Goal: Transaction & Acquisition: Subscribe to service/newsletter

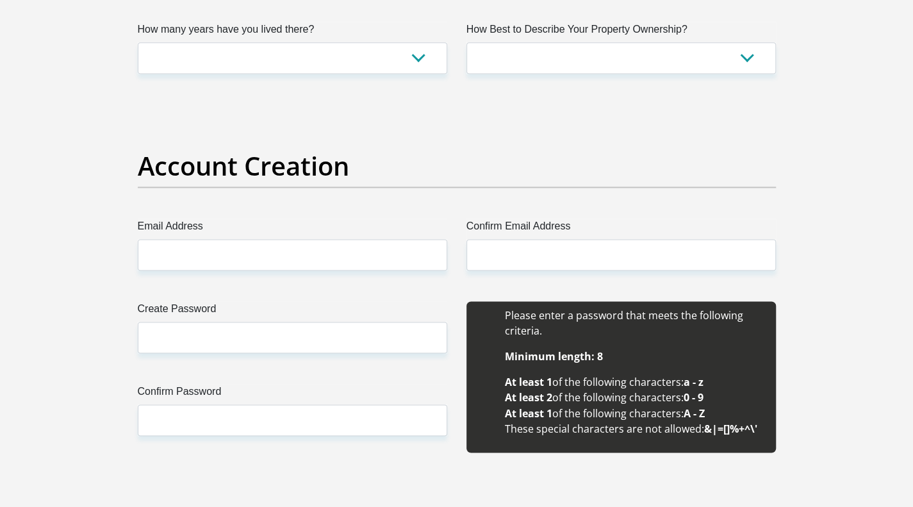
scroll to position [962, 0]
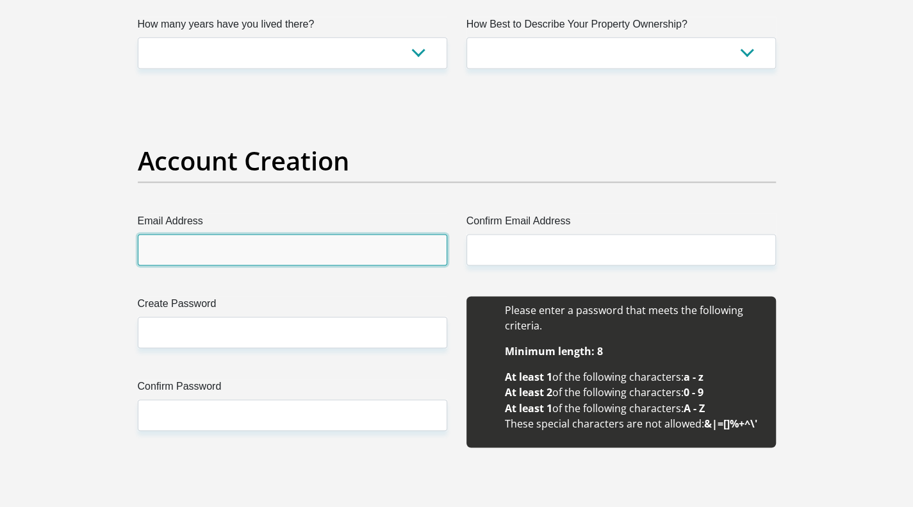
click at [209, 249] on input "Email Address" at bounding box center [293, 249] width 310 height 31
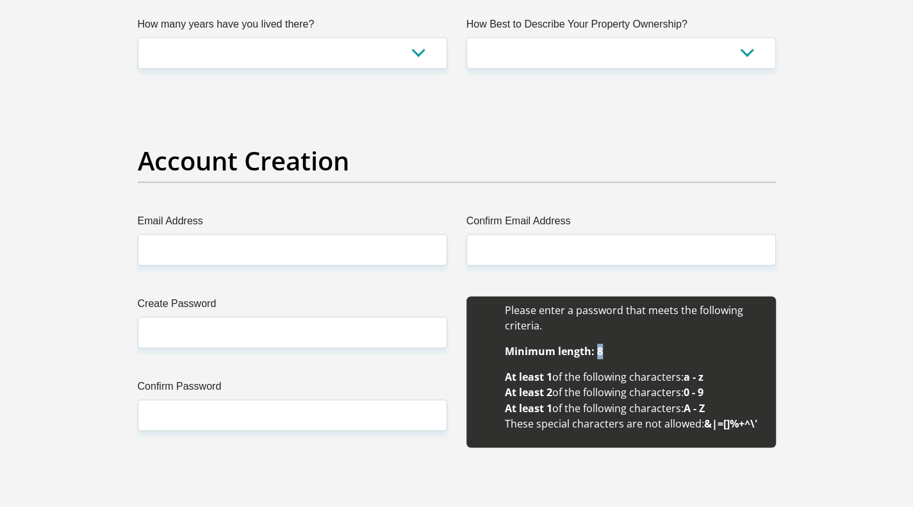
drag, startPoint x: 606, startPoint y: 349, endPoint x: 595, endPoint y: 349, distance: 11.5
click at [595, 349] on li "Minimum length: 8" at bounding box center [634, 351] width 258 height 15
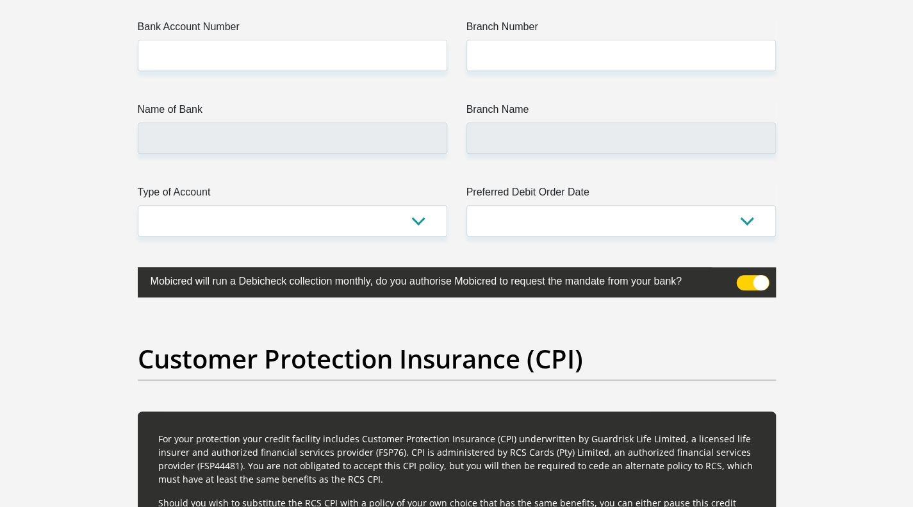
scroll to position [3077, 0]
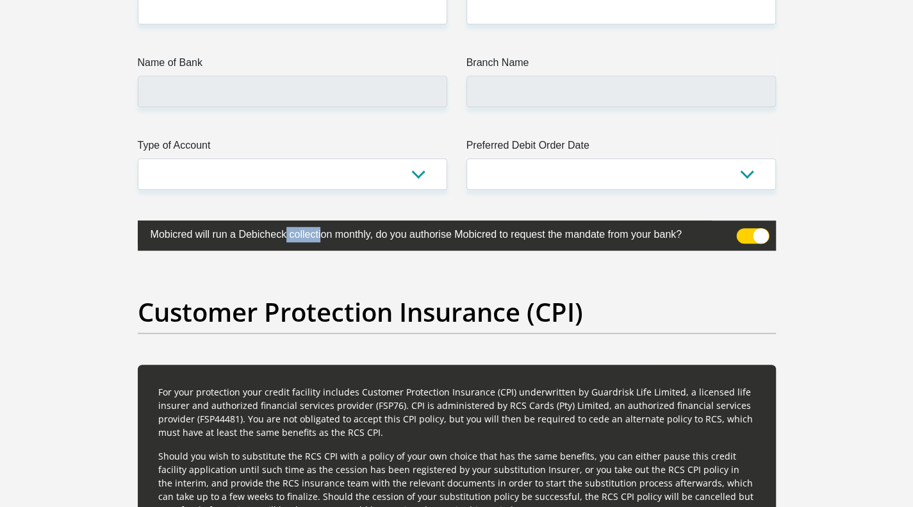
drag, startPoint x: 240, startPoint y: 226, endPoint x: 285, endPoint y: 231, distance: 44.5
click at [285, 231] on label "Mobicred will run a Debicheck collection monthly, do you authorise Mobicred to …" at bounding box center [425, 233] width 574 height 25
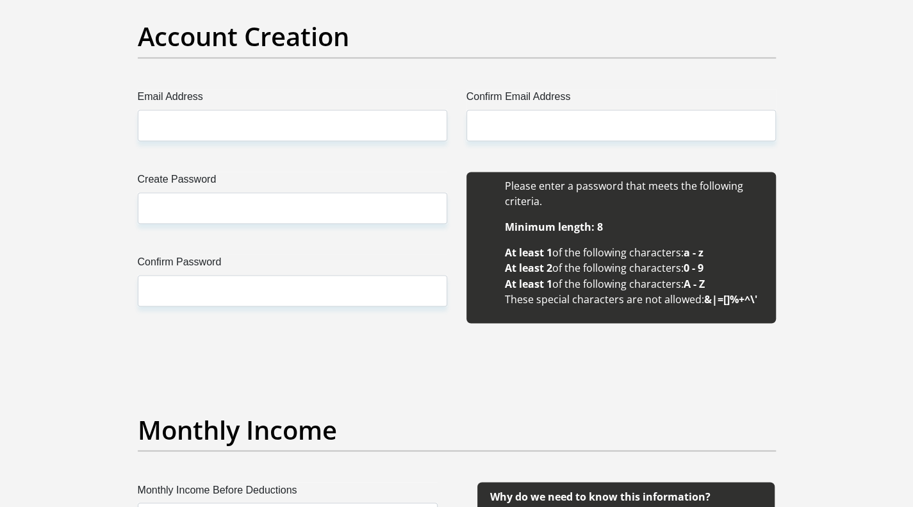
scroll to position [1026, 0]
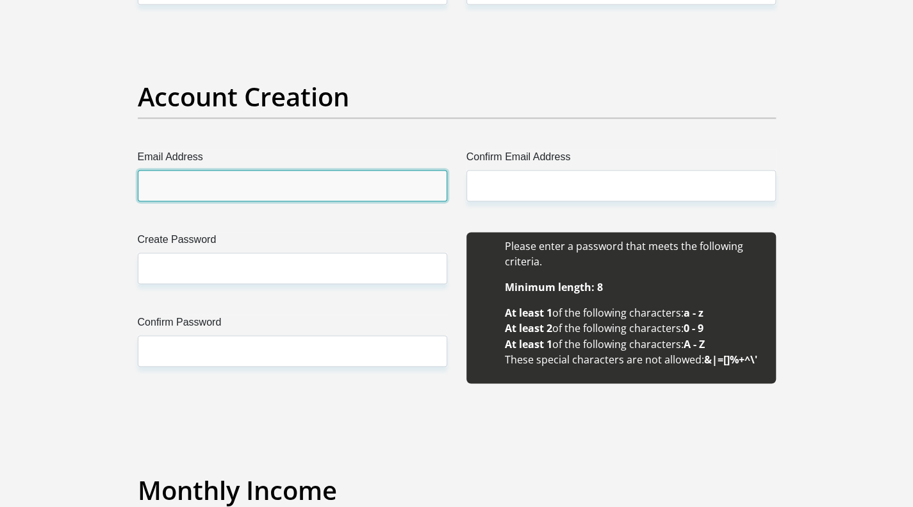
click at [198, 187] on input "Email Address" at bounding box center [293, 185] width 310 height 31
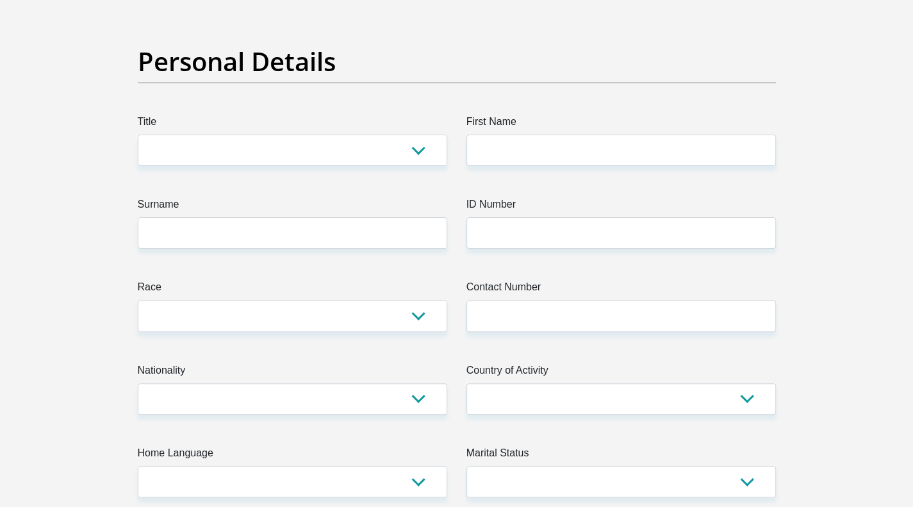
scroll to position [0, 0]
